Goal: Task Accomplishment & Management: Complete application form

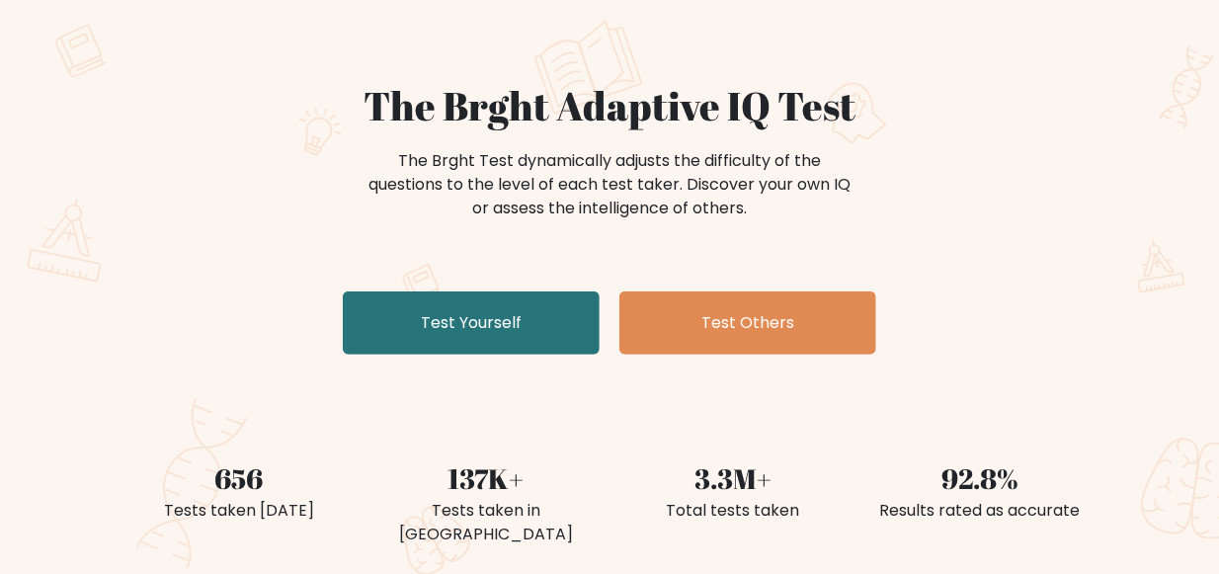
scroll to position [112, 0]
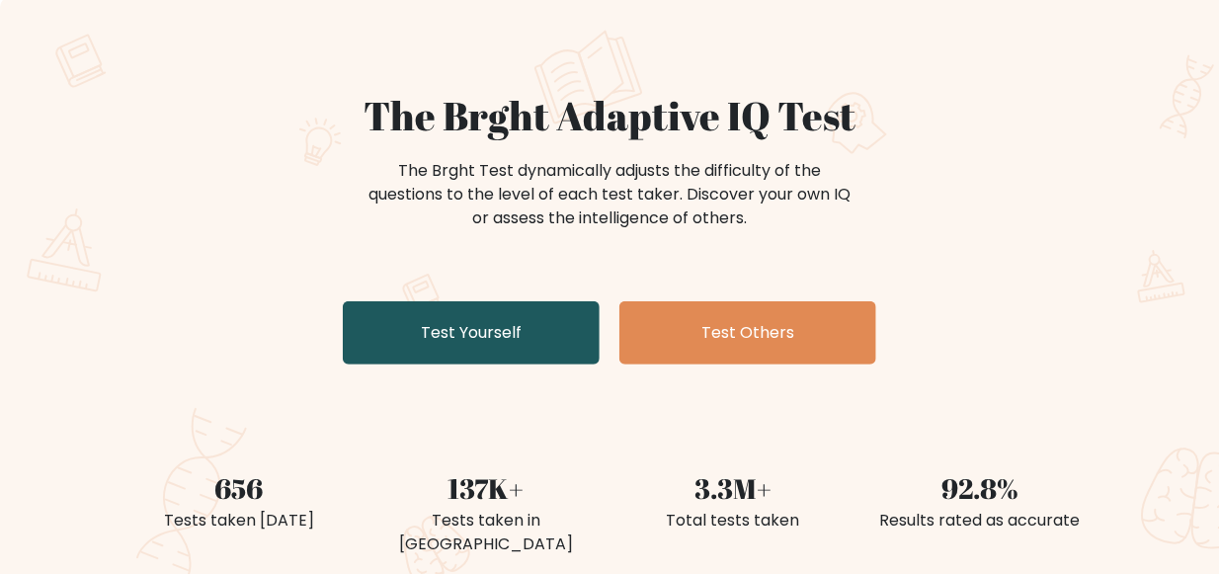
click at [484, 318] on link "Test Yourself" at bounding box center [471, 332] width 257 height 63
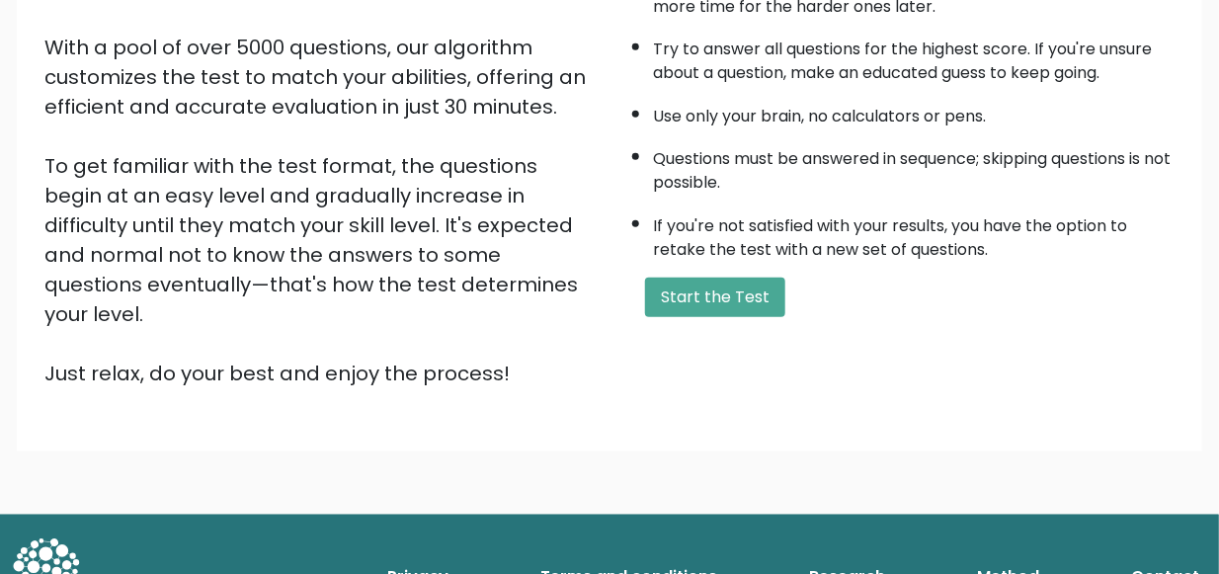
scroll to position [354, 0]
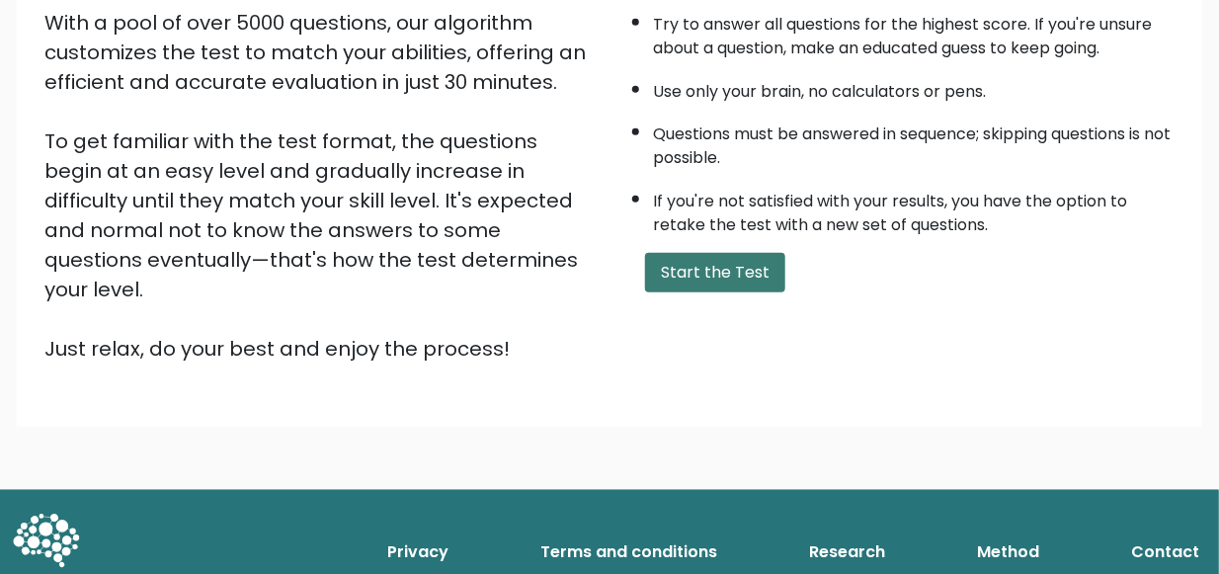
click at [729, 292] on button "Start the Test" at bounding box center [715, 273] width 140 height 40
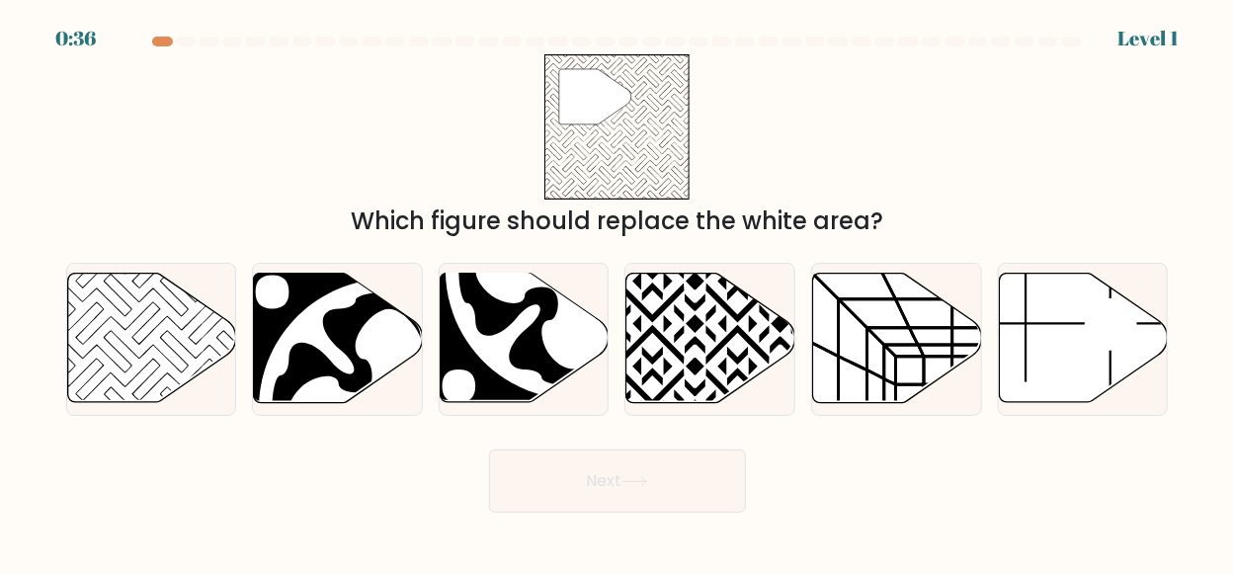
click at [1226, 534] on body "0:36 Level 1" at bounding box center [617, 287] width 1234 height 574
click at [1221, 568] on body "0:35 Level 1" at bounding box center [617, 287] width 1234 height 574
click at [193, 342] on icon at bounding box center [118, 324] width 170 height 170
click at [617, 292] on input "a." at bounding box center [617, 289] width 1 height 5
radio input "true"
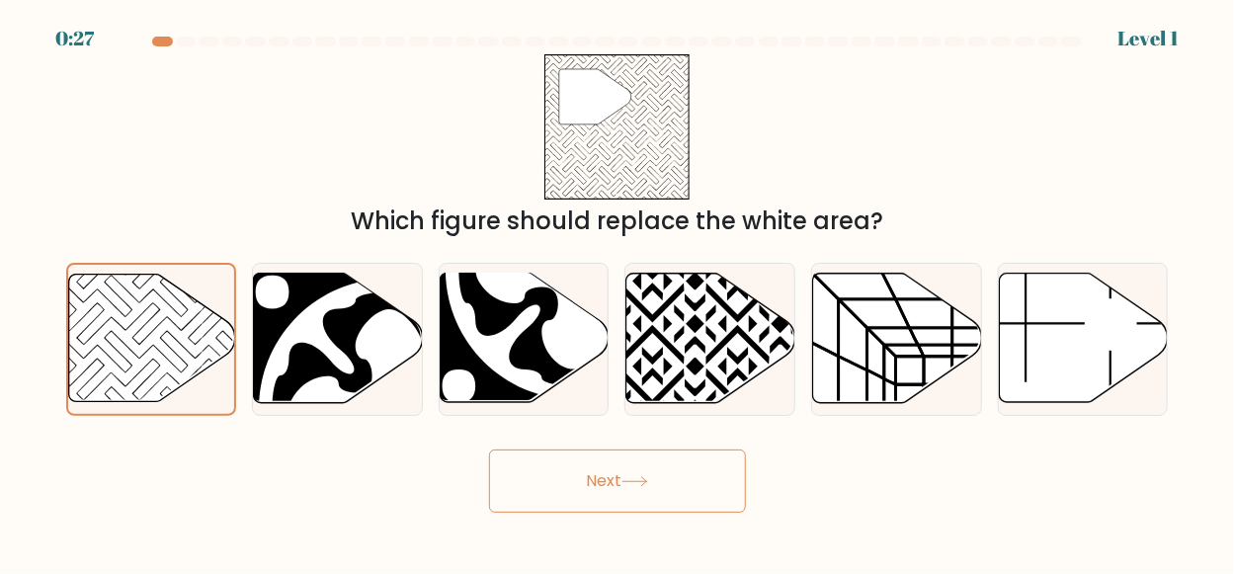
click at [607, 479] on button "Next" at bounding box center [617, 481] width 257 height 63
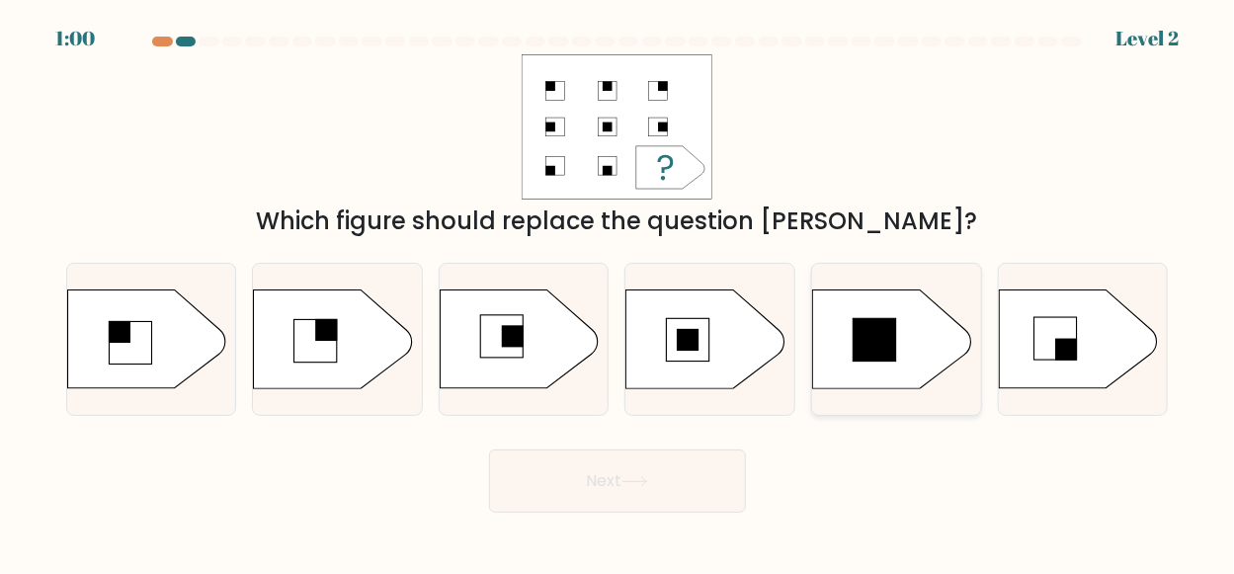
click at [891, 378] on icon at bounding box center [892, 338] width 158 height 99
click at [618, 292] on input "e." at bounding box center [617, 289] width 1 height 5
radio input "true"
click at [1086, 342] on icon at bounding box center [1078, 338] width 158 height 99
click at [618, 292] on input "f." at bounding box center [617, 289] width 1 height 5
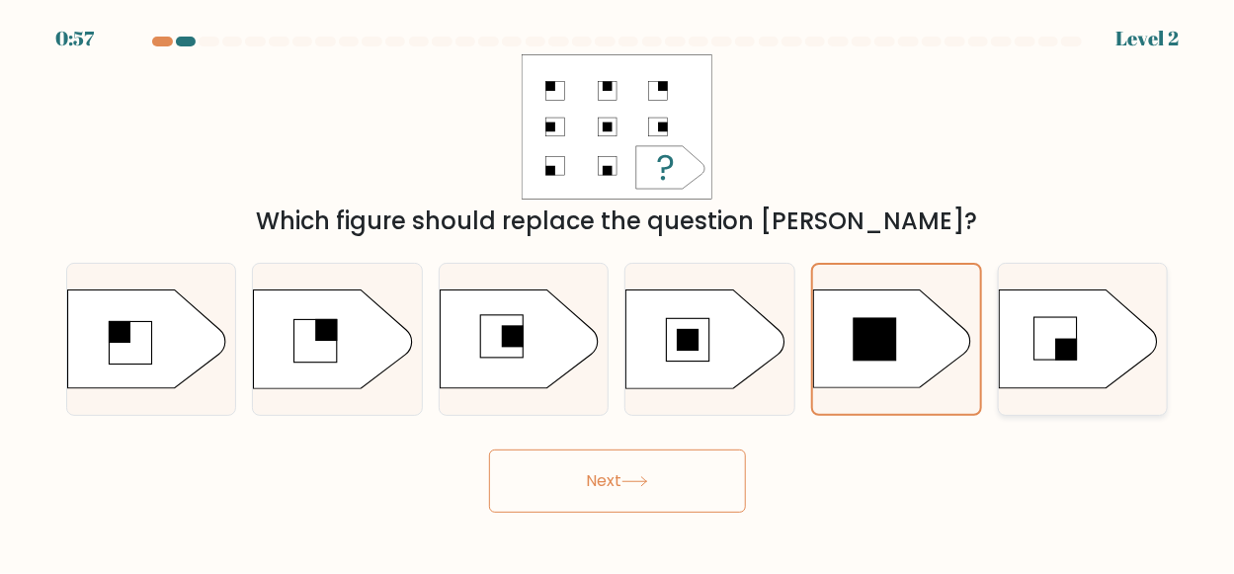
radio input "true"
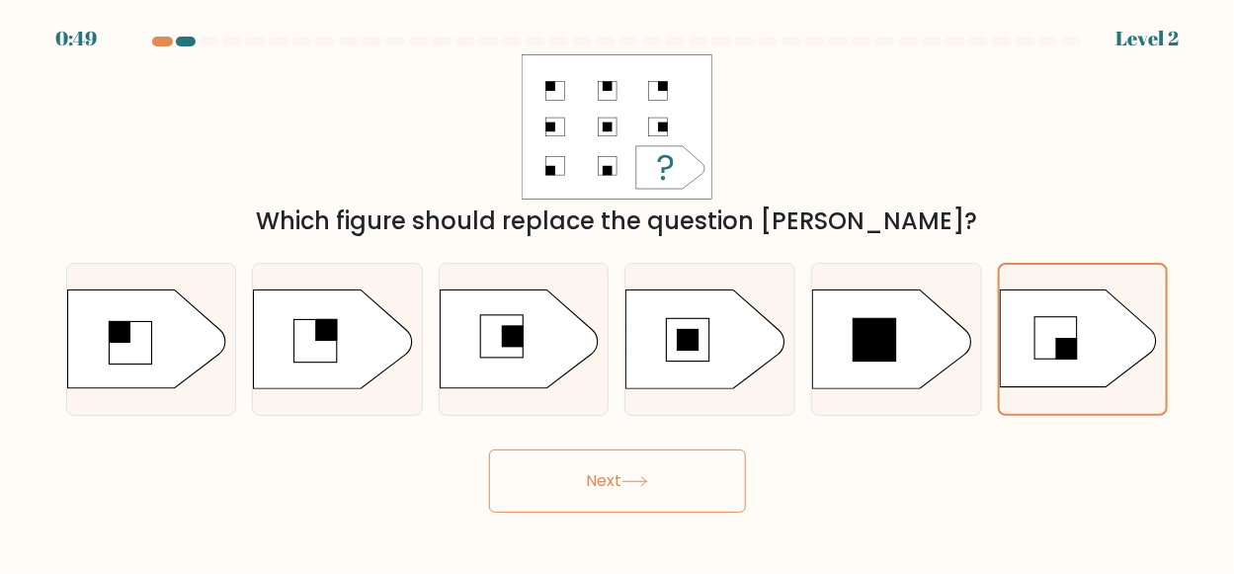
click at [617, 488] on button "Next" at bounding box center [617, 481] width 257 height 63
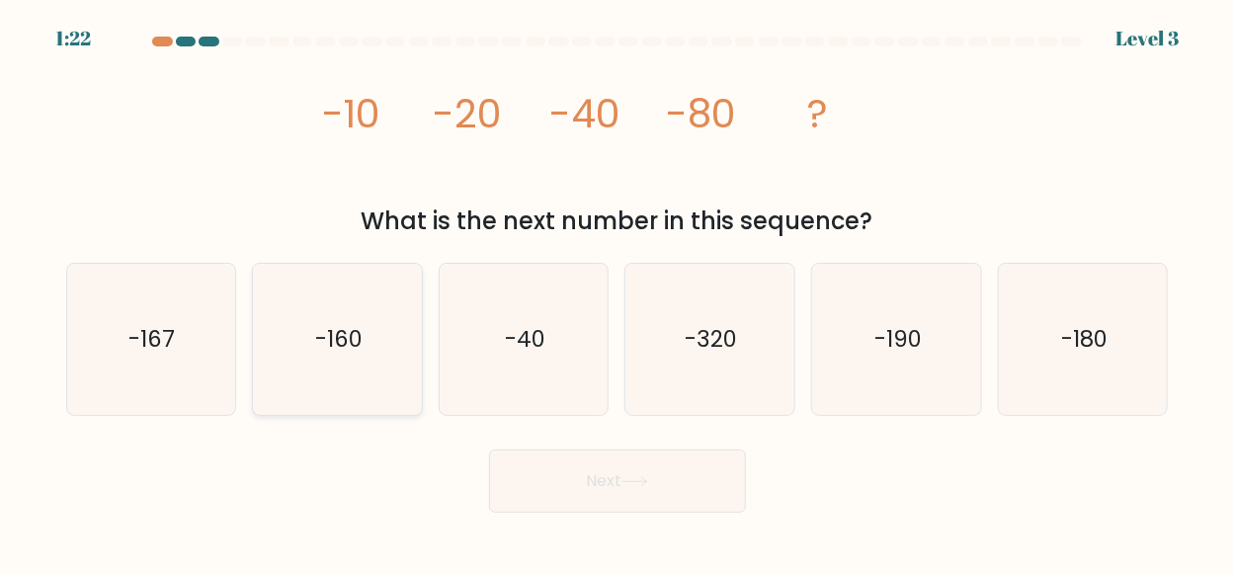
click at [328, 351] on text "-160" at bounding box center [338, 339] width 47 height 32
click at [617, 292] on input "b. -160" at bounding box center [617, 289] width 1 height 5
radio input "true"
click at [610, 484] on button "Next" at bounding box center [617, 481] width 257 height 63
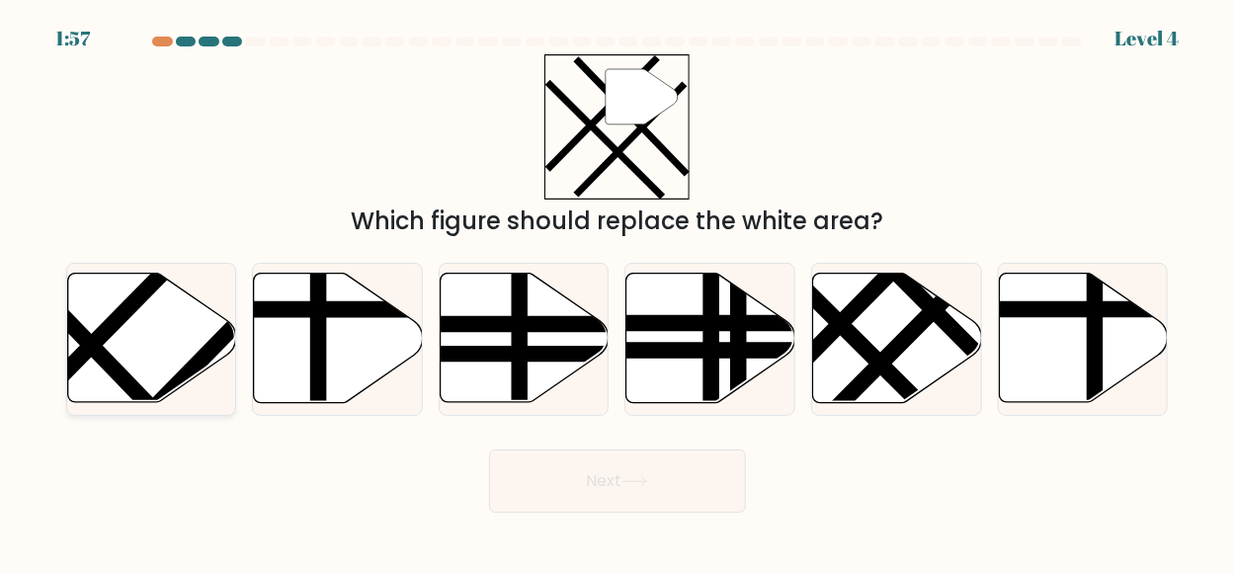
click at [126, 345] on icon at bounding box center [151, 338] width 169 height 129
click at [617, 292] on input "a." at bounding box center [617, 289] width 1 height 5
radio input "true"
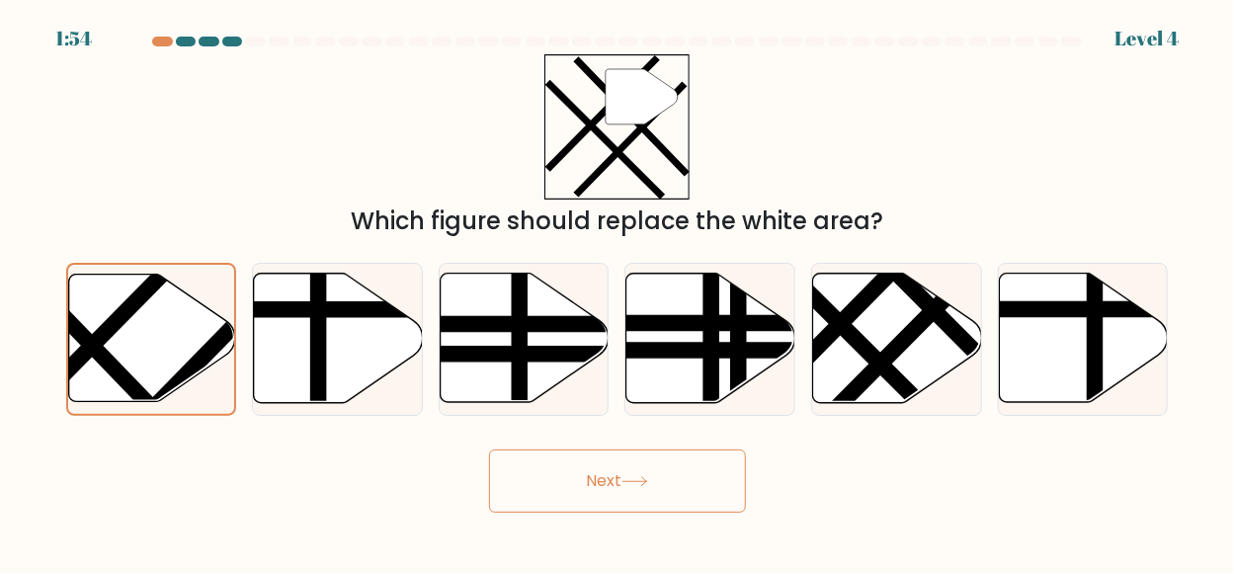
click at [618, 476] on button "Next" at bounding box center [617, 481] width 257 height 63
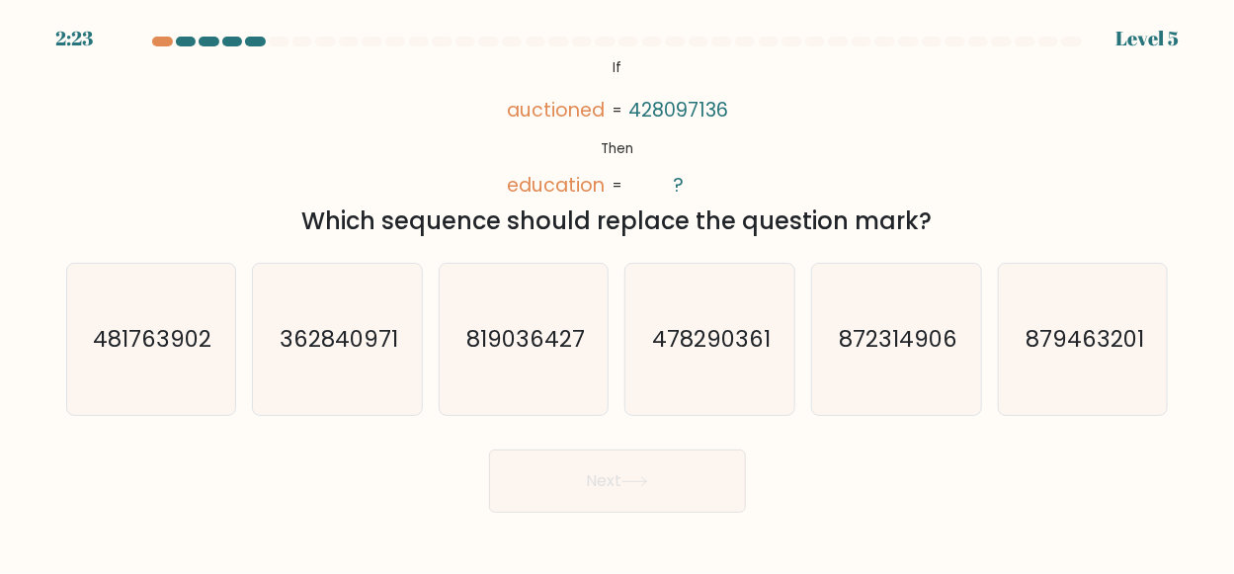
click at [600, 495] on button "Next" at bounding box center [617, 481] width 257 height 63
click at [717, 249] on div "a. 481763902 b. 362840971 c. d. e." at bounding box center [617, 331] width 1118 height 169
click at [335, 341] on text "362840971" at bounding box center [339, 339] width 119 height 32
click at [617, 292] on input "b. 362840971" at bounding box center [617, 289] width 1 height 5
radio input "true"
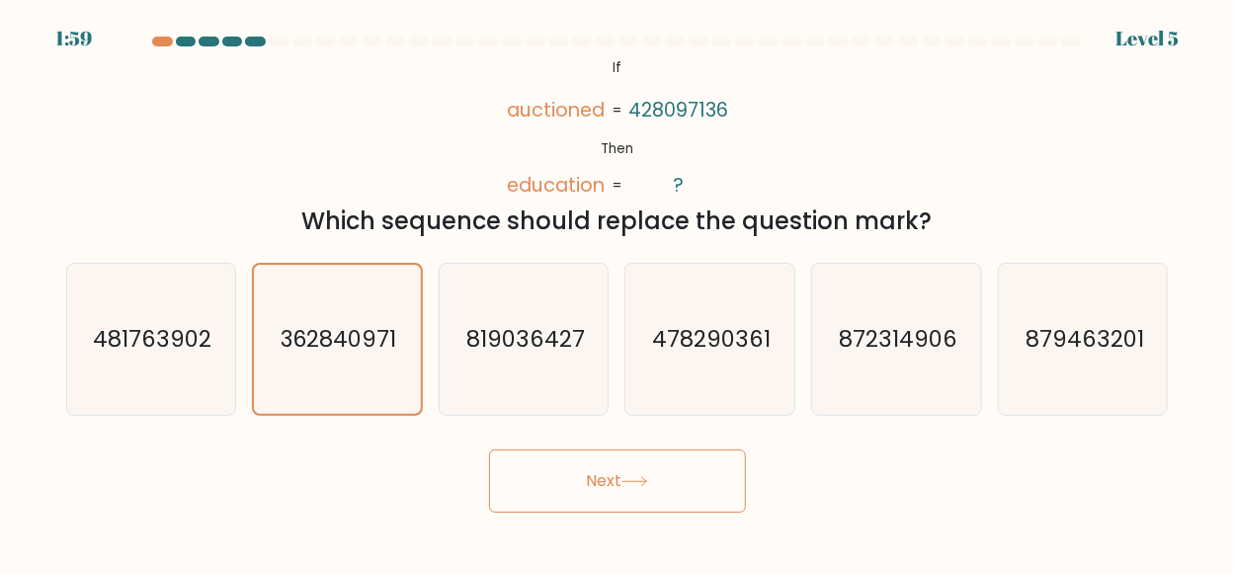
click at [611, 475] on button "Next" at bounding box center [617, 481] width 257 height 63
